Goal: Transaction & Acquisition: Purchase product/service

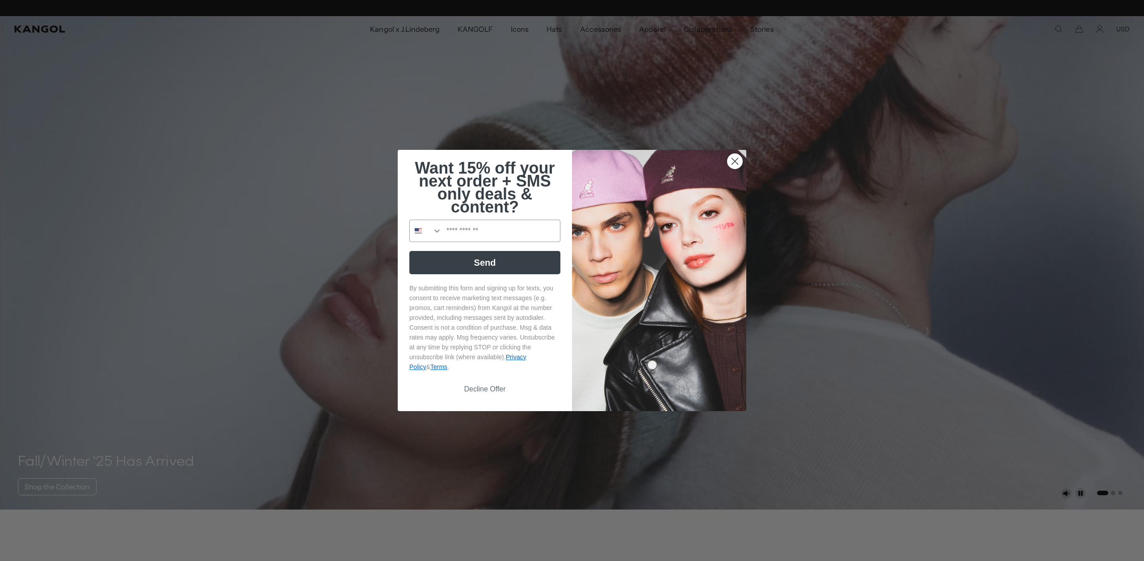
click at [735, 155] on circle "Close dialog" at bounding box center [735, 161] width 15 height 15
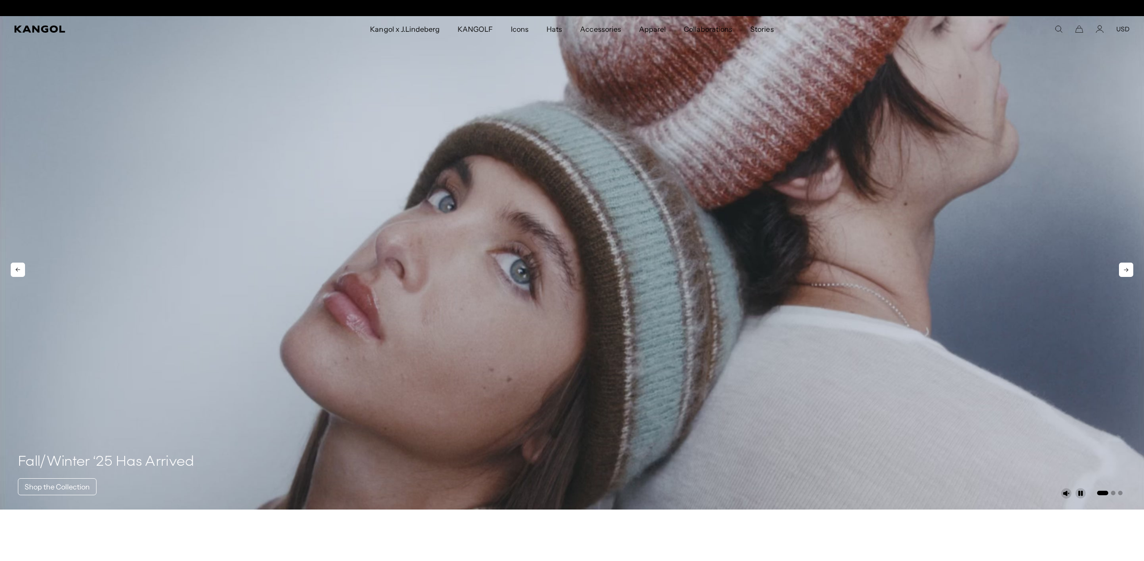
scroll to position [0, 184]
click at [589, 67] on video "1 of 3" at bounding box center [572, 262] width 1144 height 493
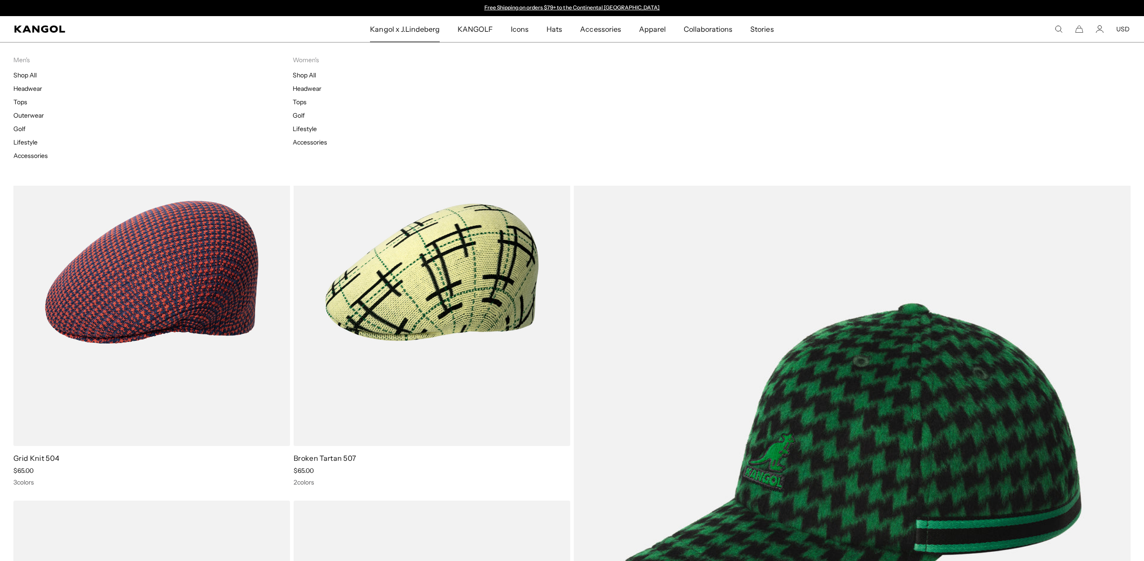
click at [388, 32] on span "Kangol x J.Lindeberg" at bounding box center [405, 29] width 70 height 26
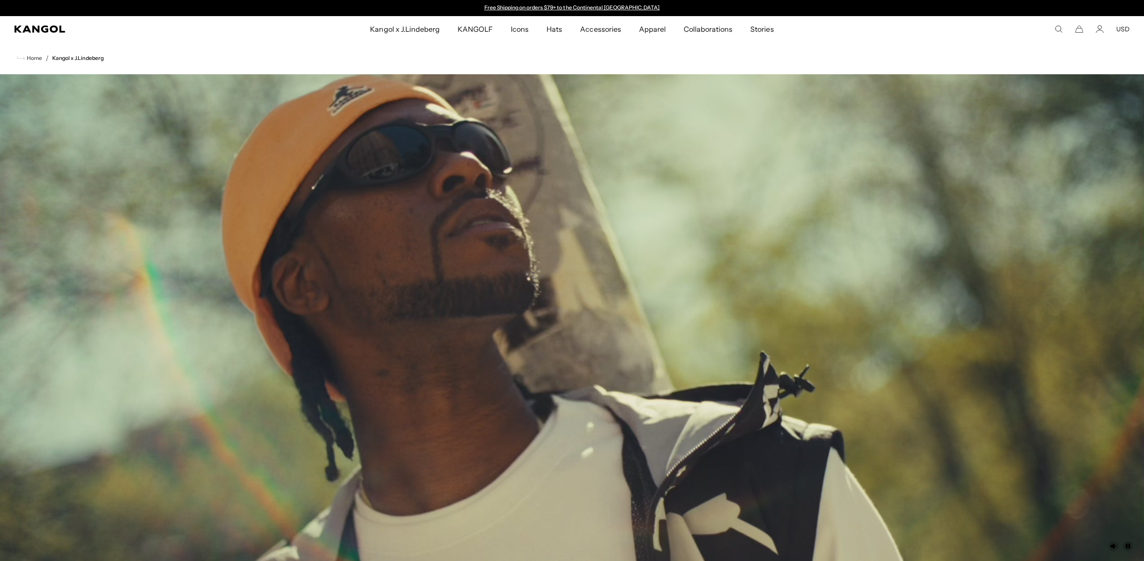
click at [484, 32] on span "KANGOLF" at bounding box center [475, 29] width 35 height 26
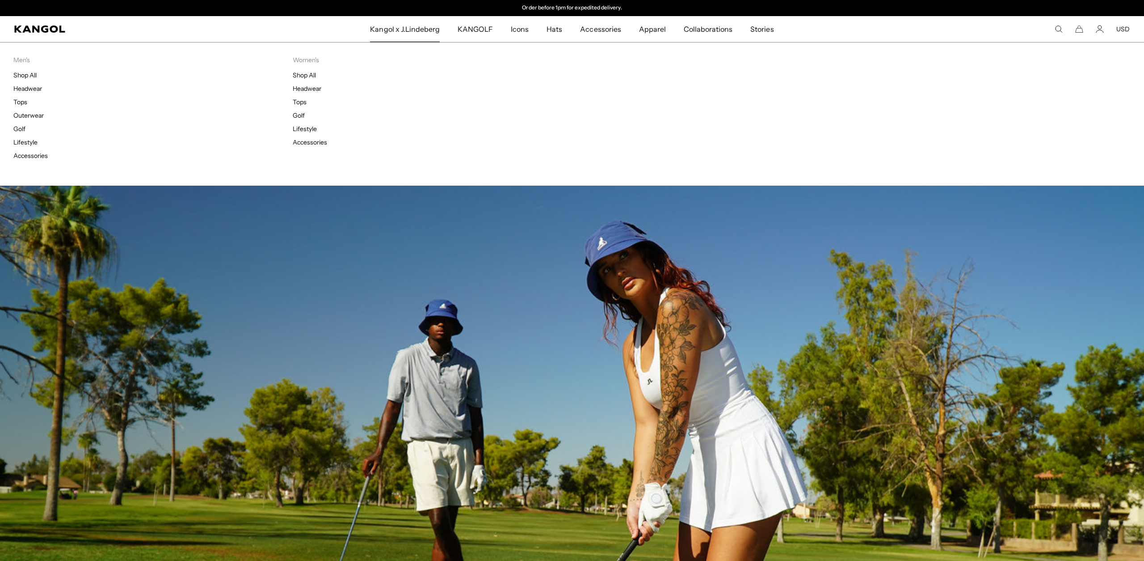
click at [406, 27] on span "Kangol x J.Lindeberg" at bounding box center [405, 29] width 70 height 26
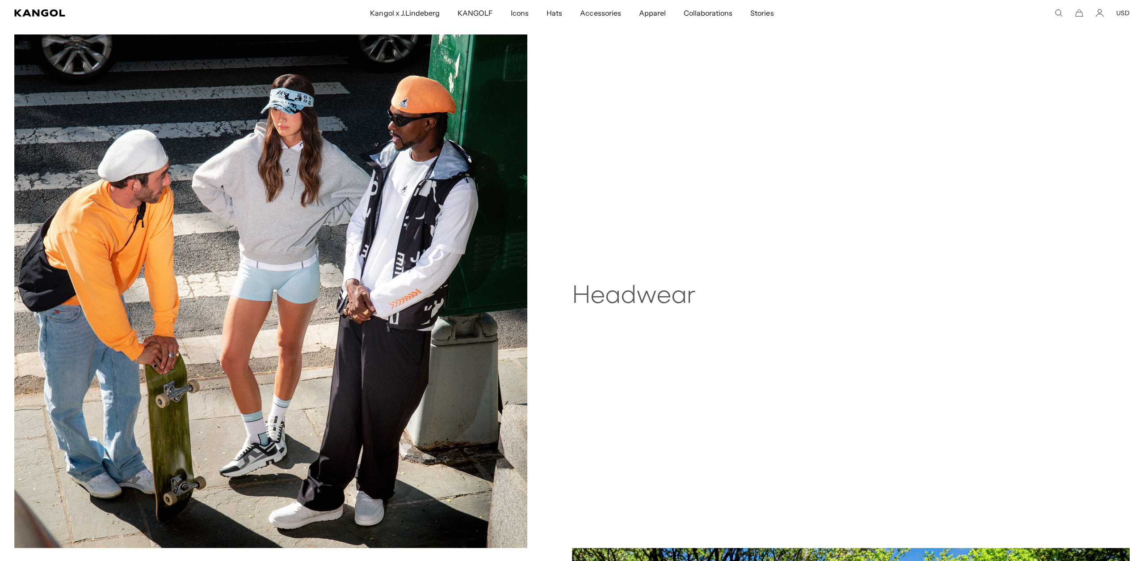
scroll to position [635, 0]
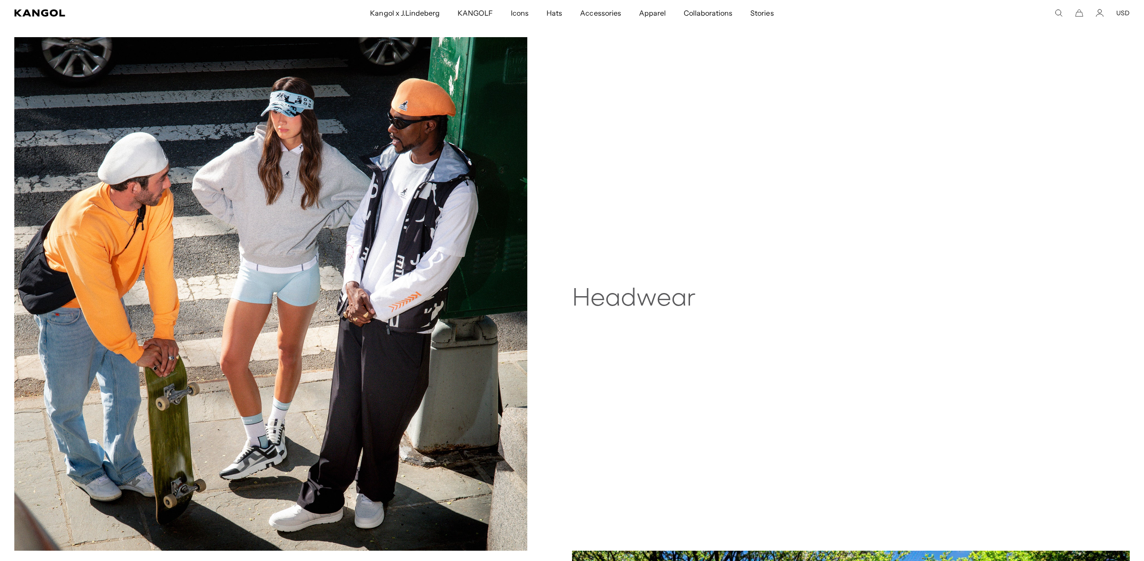
click at [220, 231] on img at bounding box center [270, 293] width 513 height 513
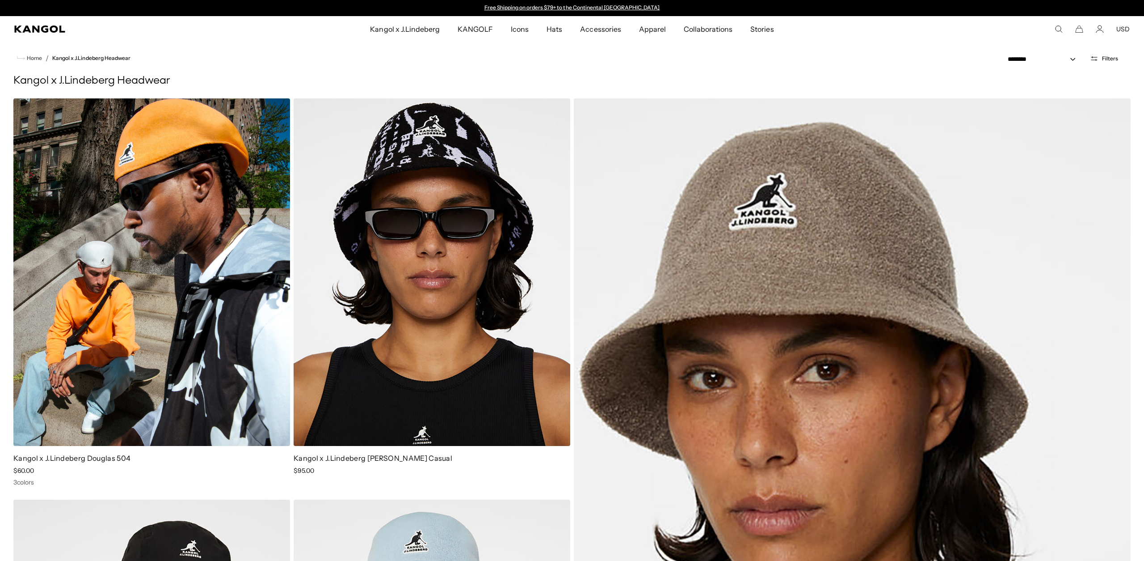
click at [152, 227] on img at bounding box center [151, 271] width 277 height 347
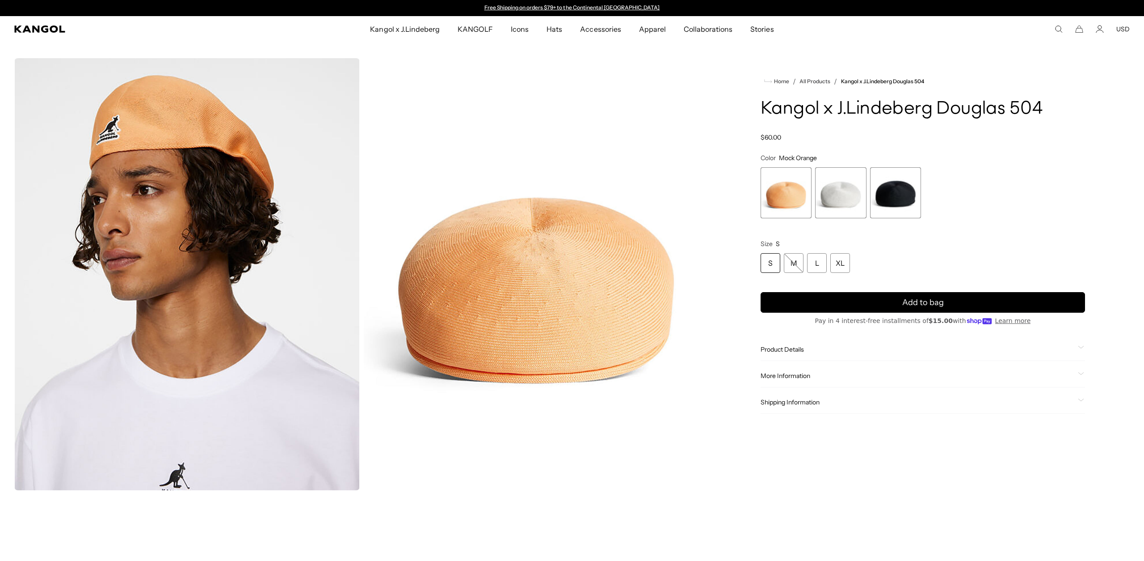
click at [837, 194] on span "2 of 3" at bounding box center [840, 192] width 51 height 51
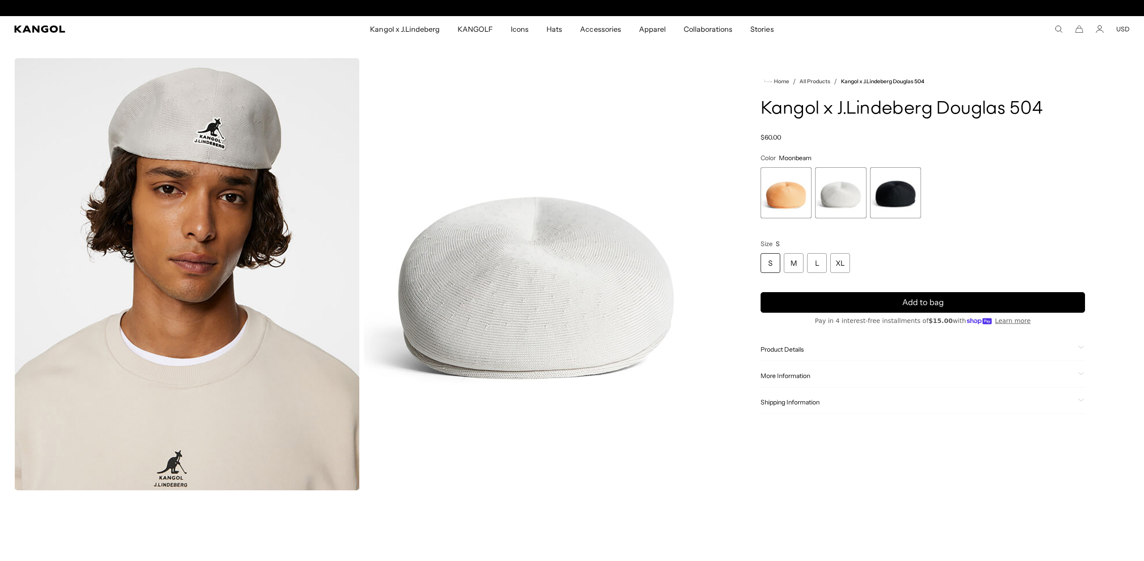
click at [875, 185] on span "3 of 3" at bounding box center [895, 192] width 51 height 51
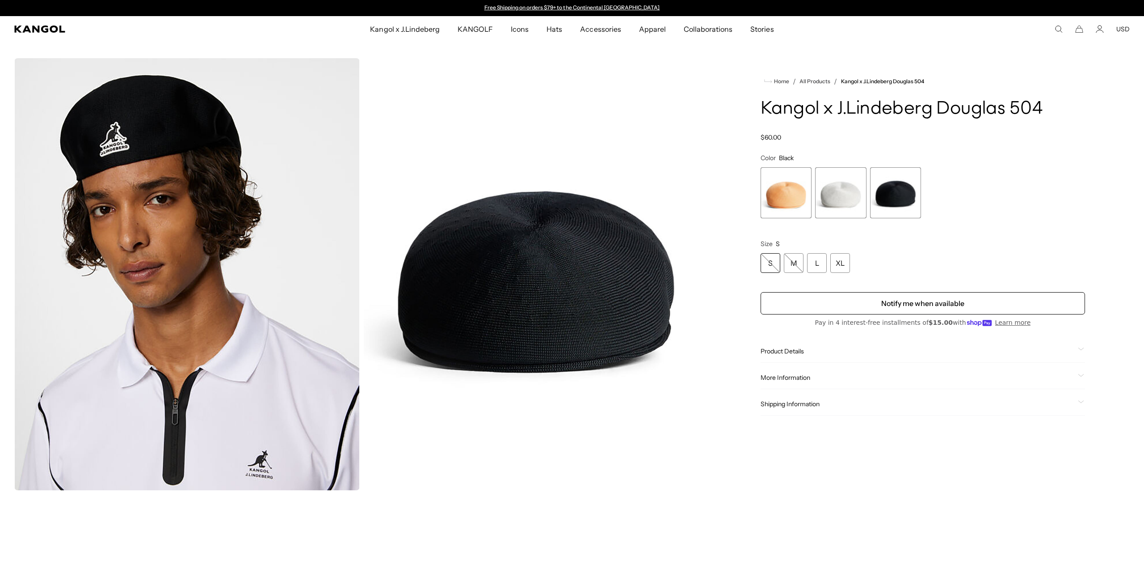
click at [840, 189] on span "2 of 3" at bounding box center [840, 192] width 51 height 51
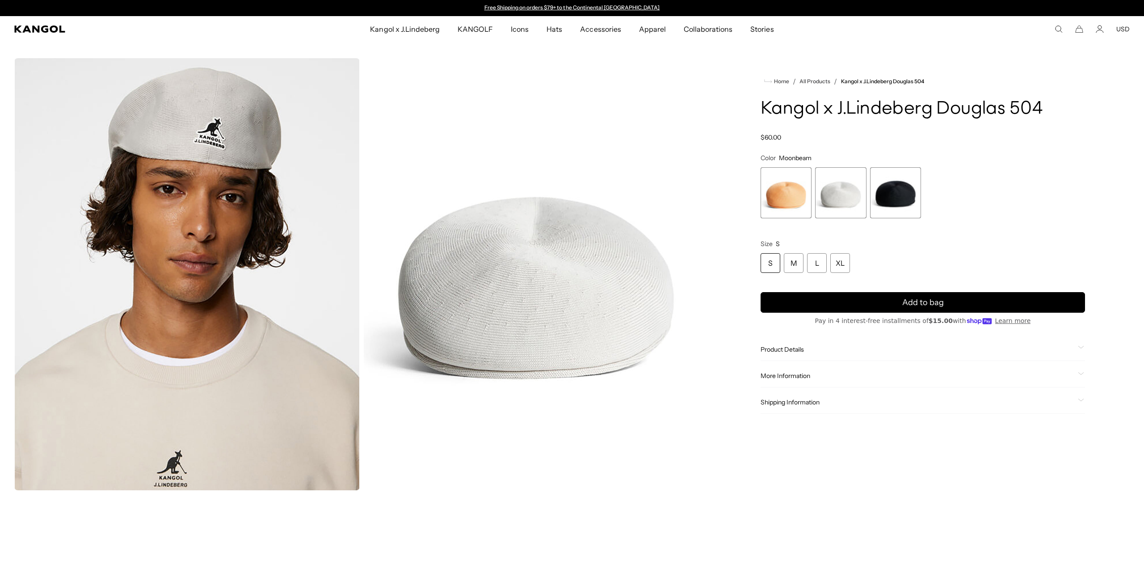
click at [921, 197] on span "3 of 3" at bounding box center [895, 192] width 51 height 51
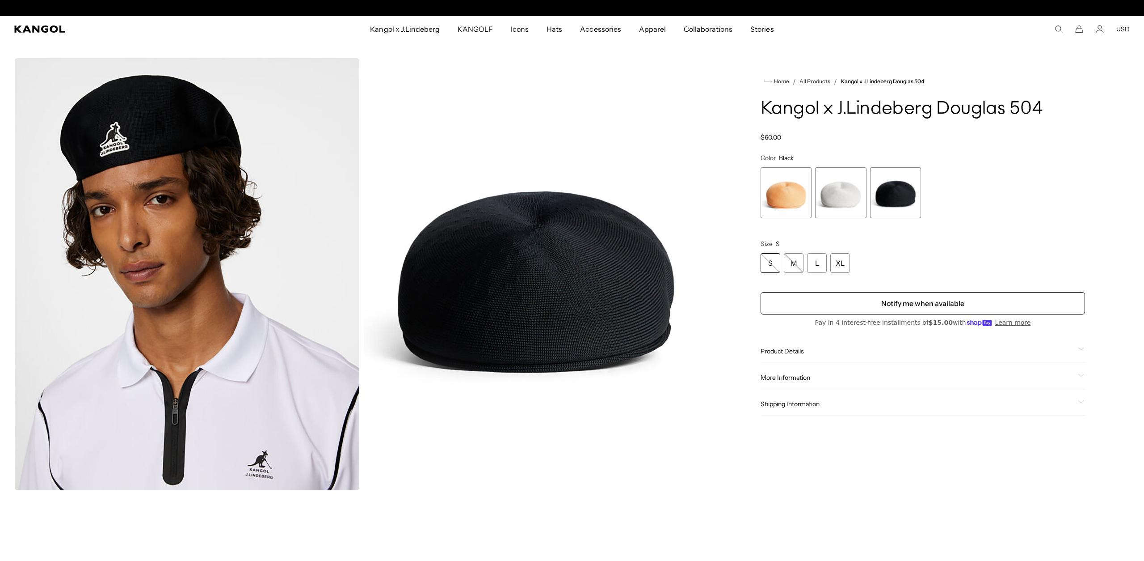
scroll to position [0, 184]
click at [834, 187] on span "2 of 3" at bounding box center [840, 192] width 51 height 51
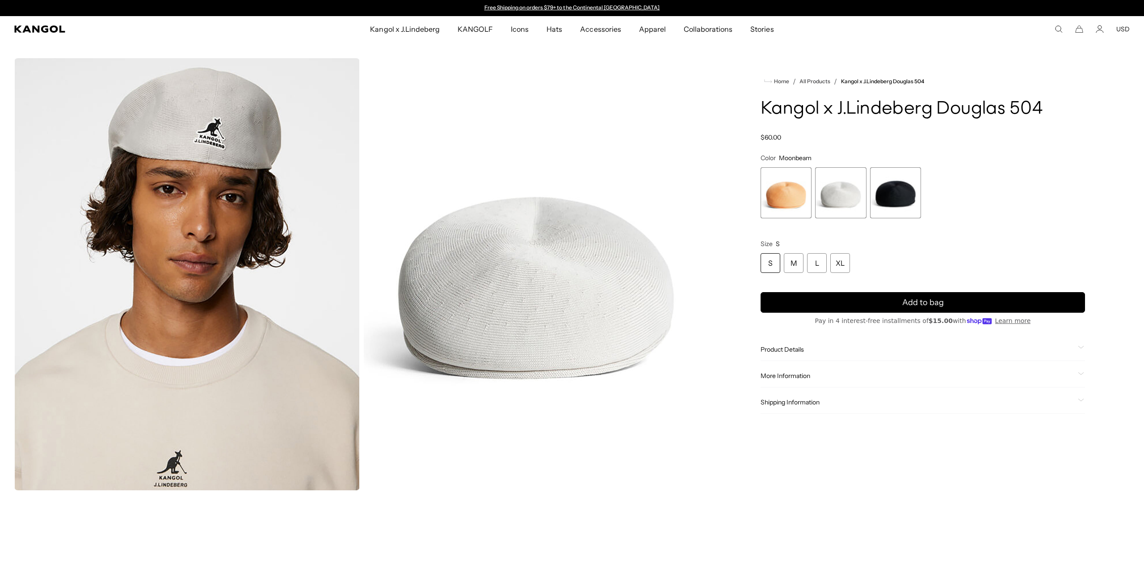
click at [785, 190] on span "1 of 3" at bounding box center [786, 192] width 51 height 51
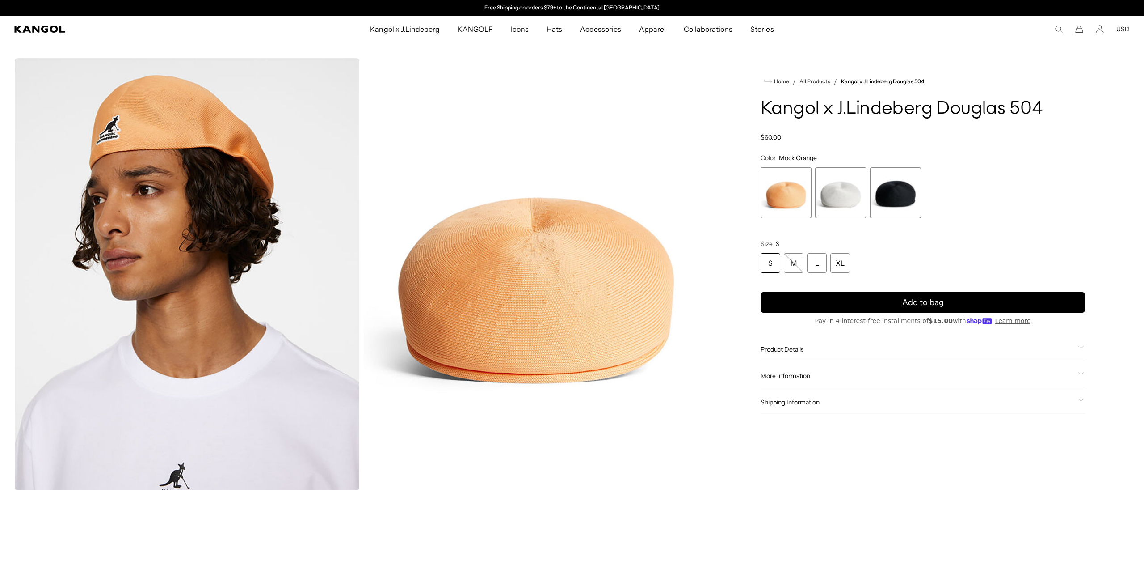
click at [904, 191] on span "3 of 3" at bounding box center [895, 192] width 51 height 51
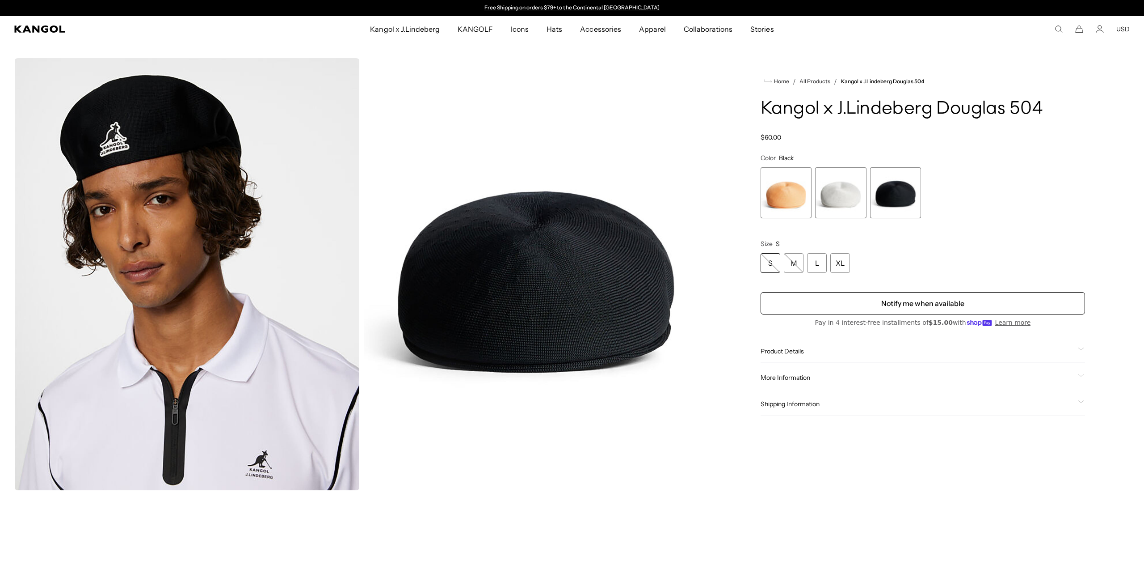
click at [779, 193] on span "1 of 3" at bounding box center [786, 192] width 51 height 51
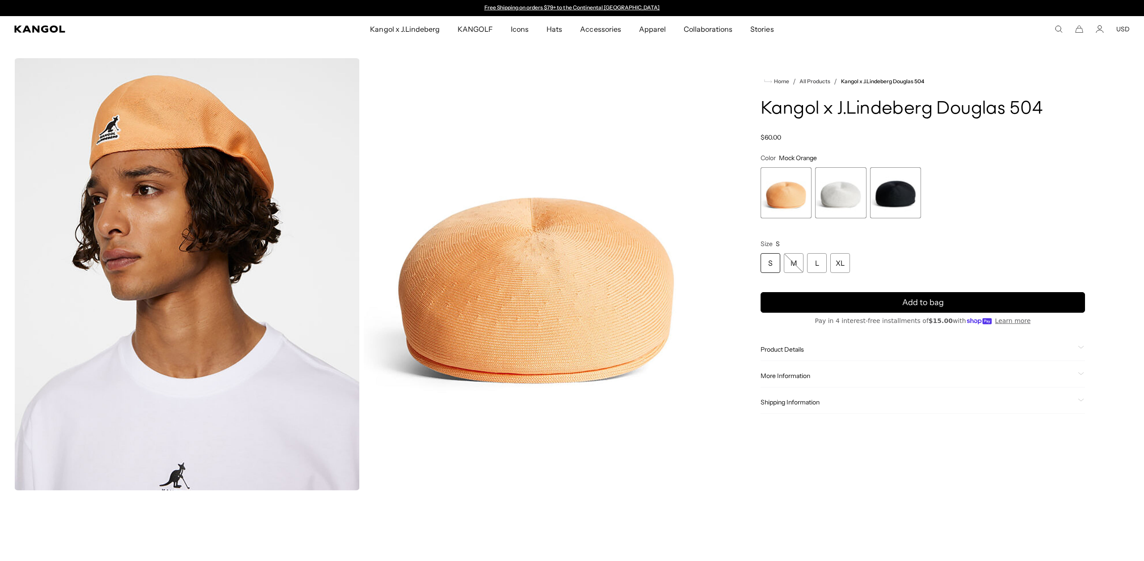
click at [829, 197] on span "2 of 3" at bounding box center [840, 192] width 51 height 51
